Goal: Information Seeking & Learning: Learn about a topic

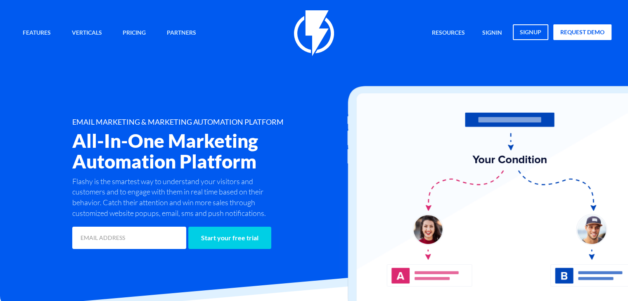
click at [219, 76] on div "Features Marketing Automation Convert, Enagage And Retain Your Customers Email …" at bounding box center [313, 130] width 607 height 241
click at [171, 93] on div "Features Marketing Automation Convert, Enagage And Retain Your Customers Email …" at bounding box center [313, 130] width 607 height 241
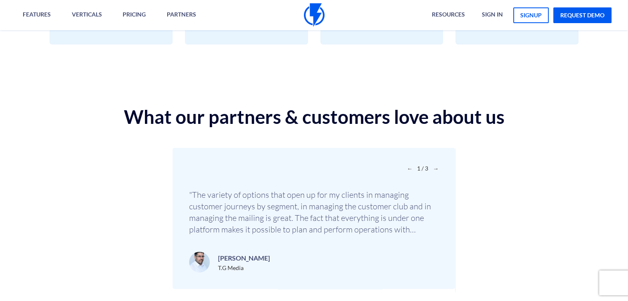
scroll to position [2904, 0]
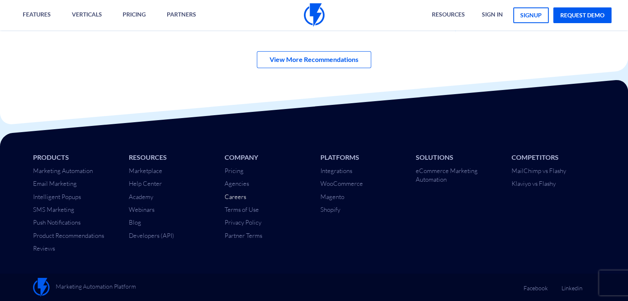
click at [231, 197] on link "Careers" at bounding box center [235, 197] width 21 height 8
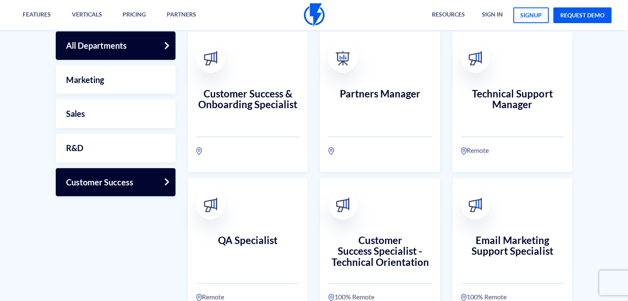
click at [113, 176] on link "Customer Success" at bounding box center [116, 182] width 120 height 28
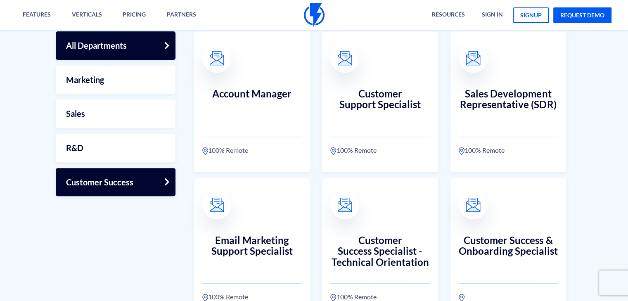
click at [109, 47] on link "All Departments" at bounding box center [116, 45] width 120 height 28
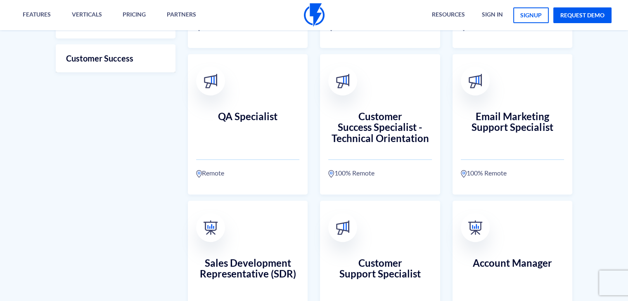
scroll to position [165, 0]
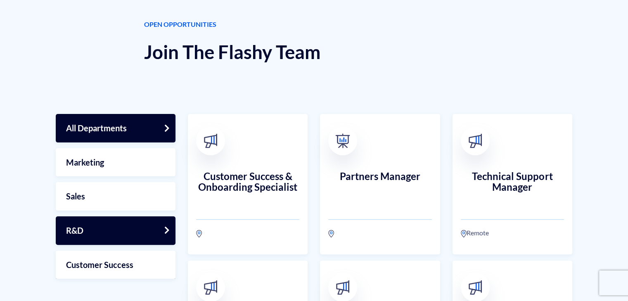
click at [105, 218] on link "R&D" at bounding box center [116, 230] width 120 height 28
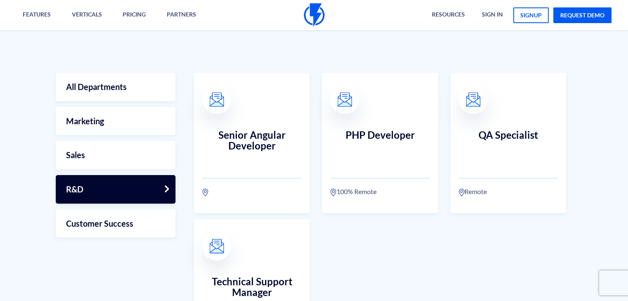
scroll to position [289, 0]
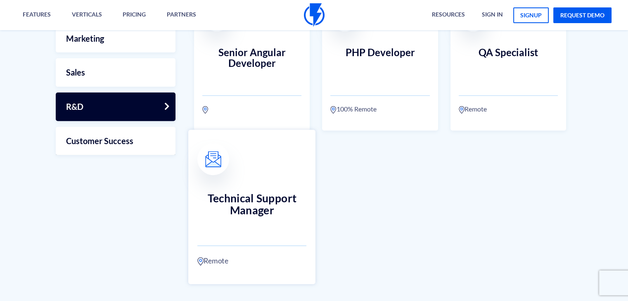
click at [250, 197] on h3 "Technical Support Manager" at bounding box center [251, 210] width 109 height 36
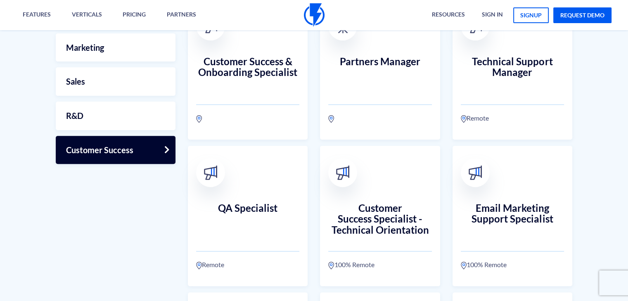
click at [95, 152] on link "Customer Success" at bounding box center [116, 150] width 120 height 28
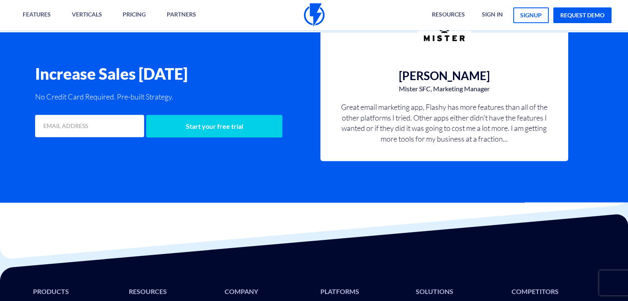
scroll to position [744, 0]
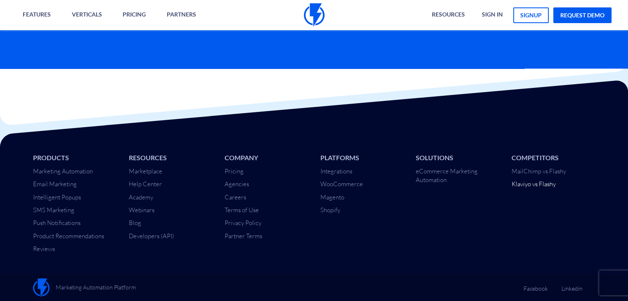
click at [525, 183] on link "Klaviyo vs Flashy" at bounding box center [534, 184] width 44 height 8
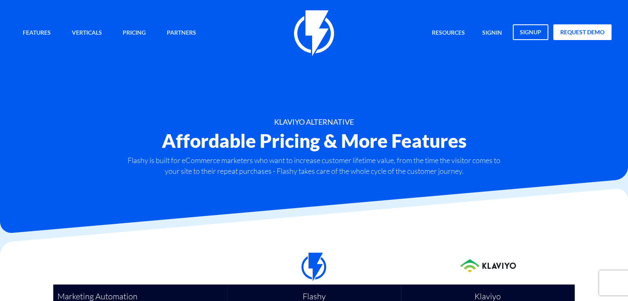
click at [175, 121] on h1 "KLAVIYO ALTERNATIVE" at bounding box center [314, 122] width 595 height 8
